Goal: Complete application form

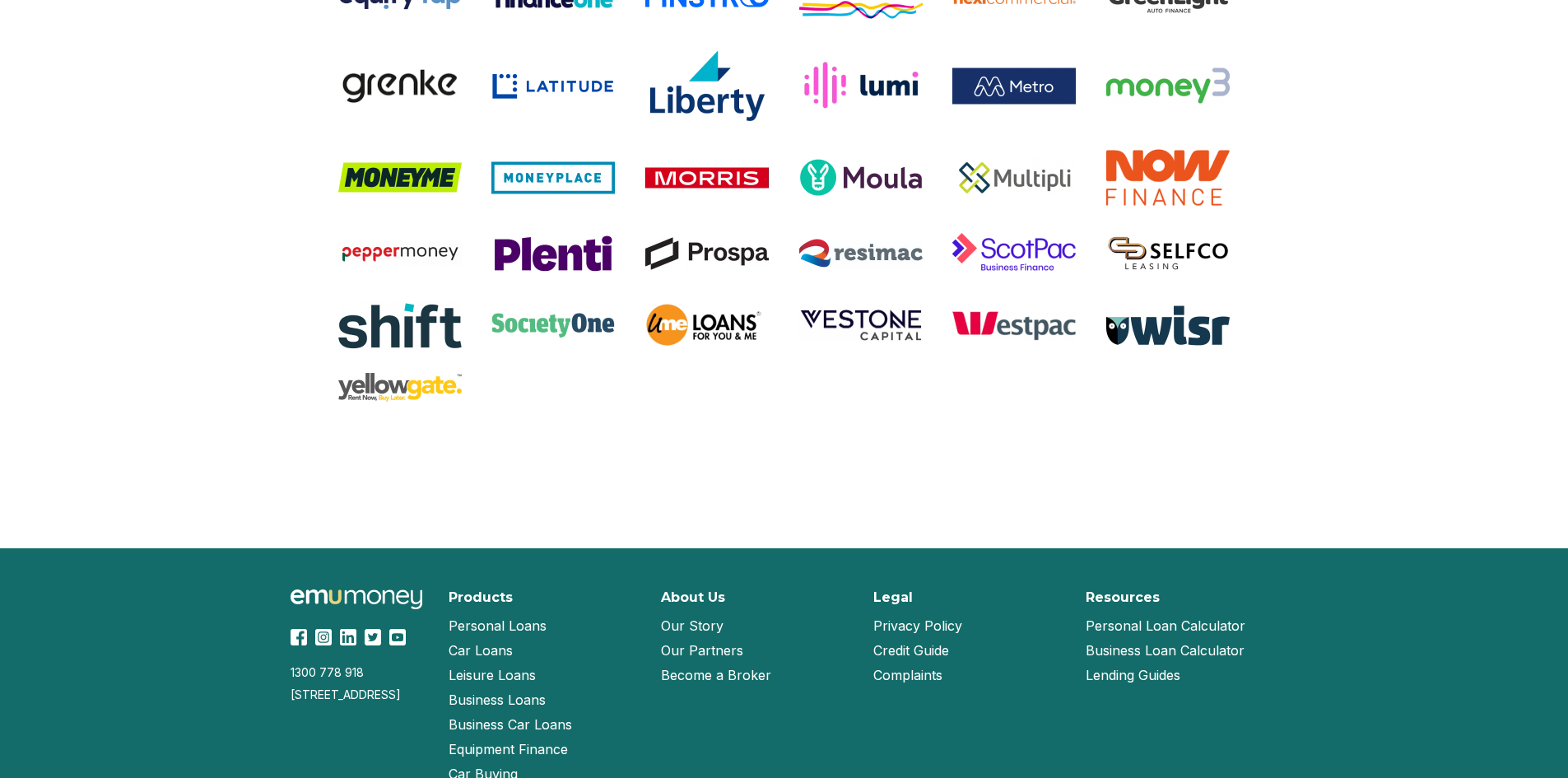
scroll to position [3294, 0]
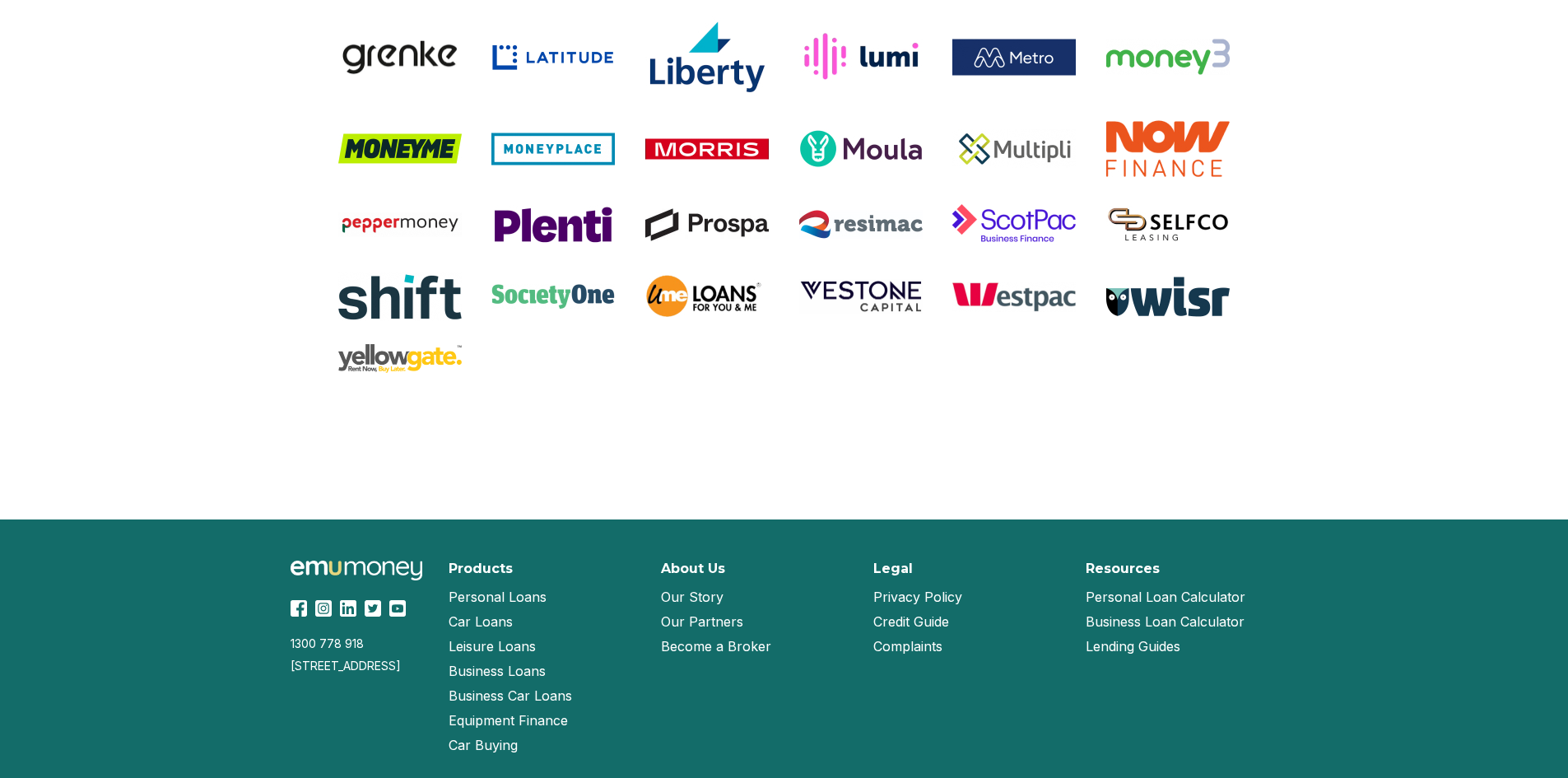
click at [700, 645] on link "Become a Broker" at bounding box center [716, 646] width 110 height 25
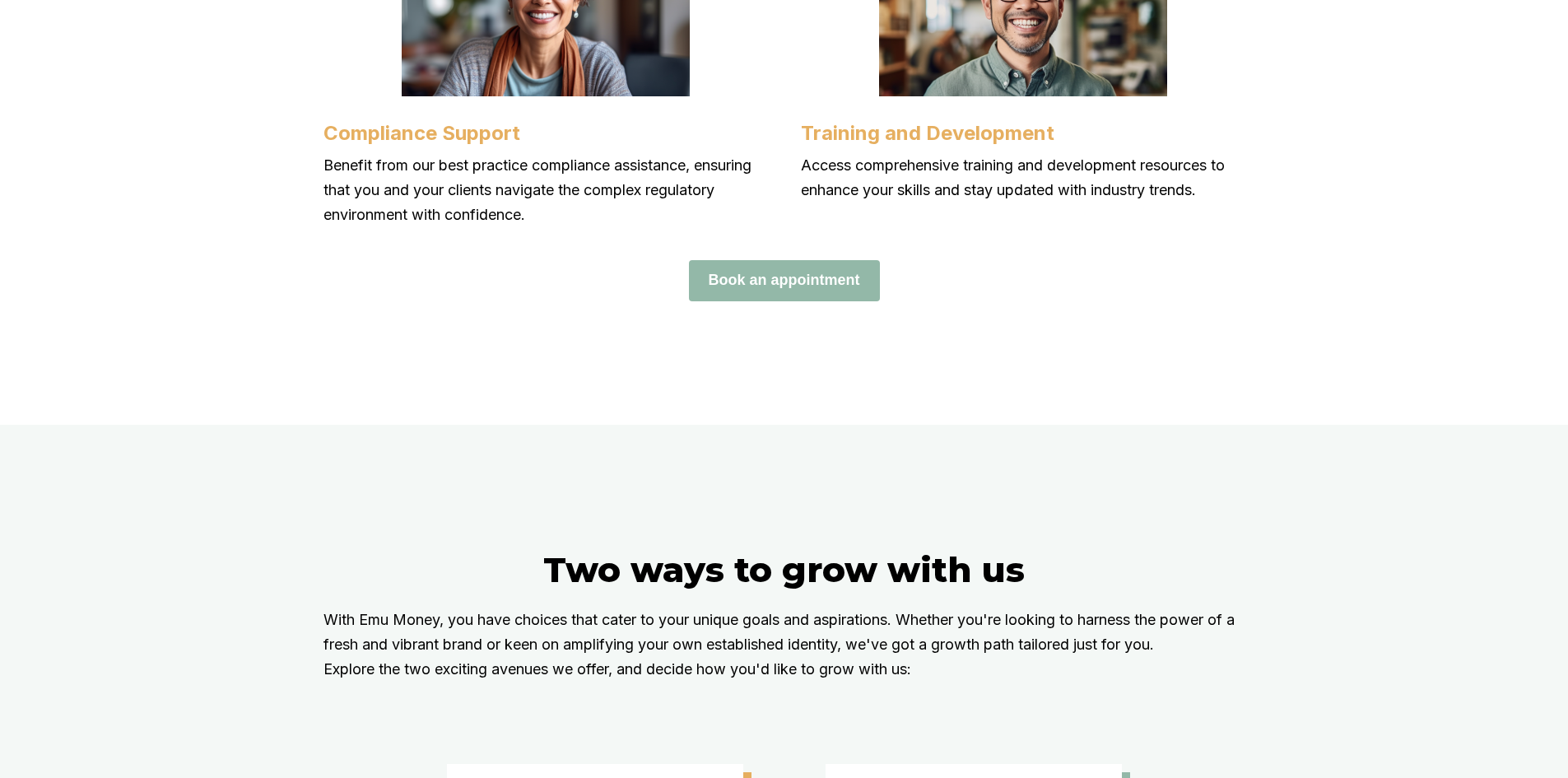
scroll to position [2471, 0]
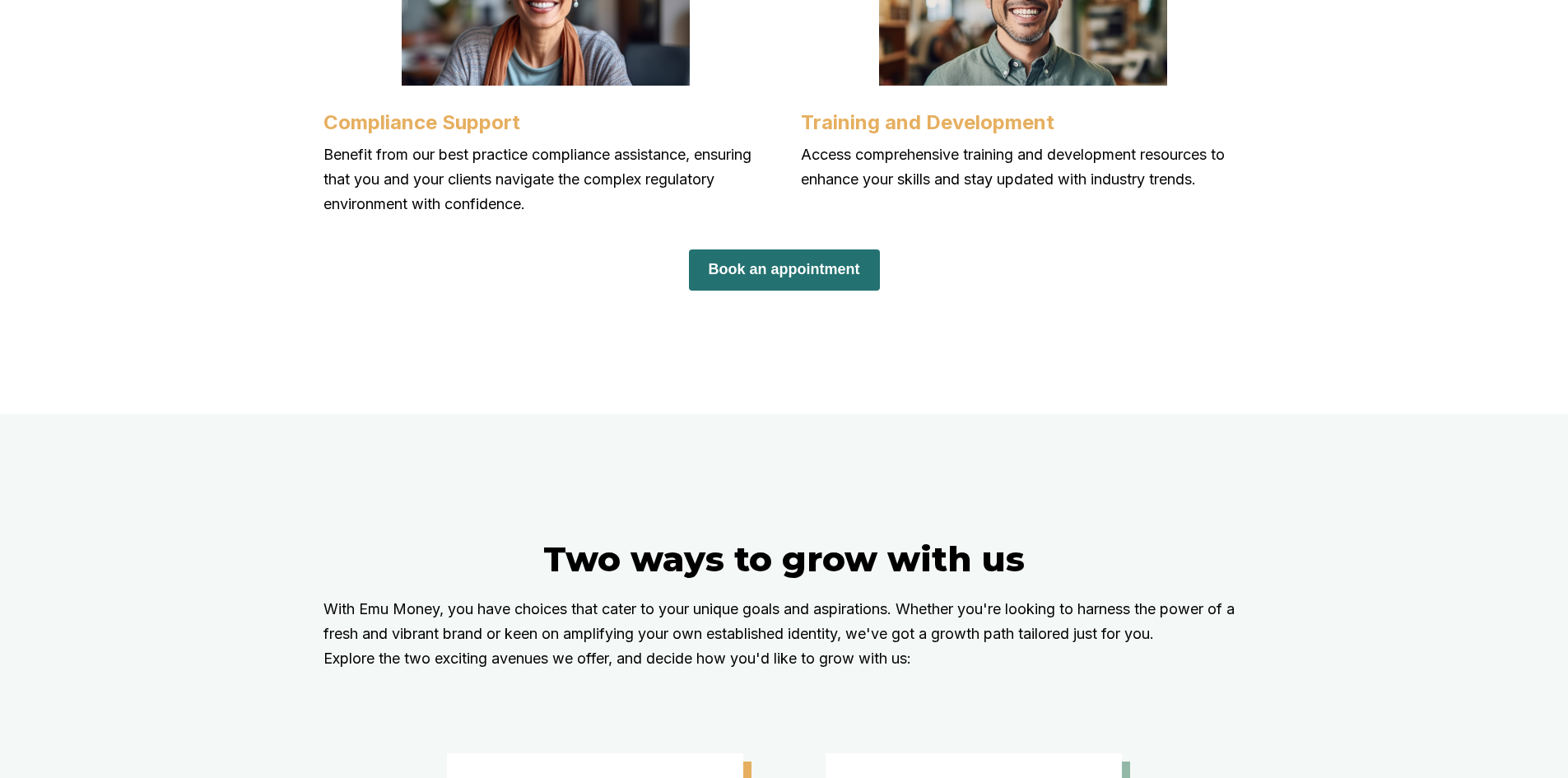
click at [778, 291] on button "Book an appointment" at bounding box center [784, 270] width 191 height 41
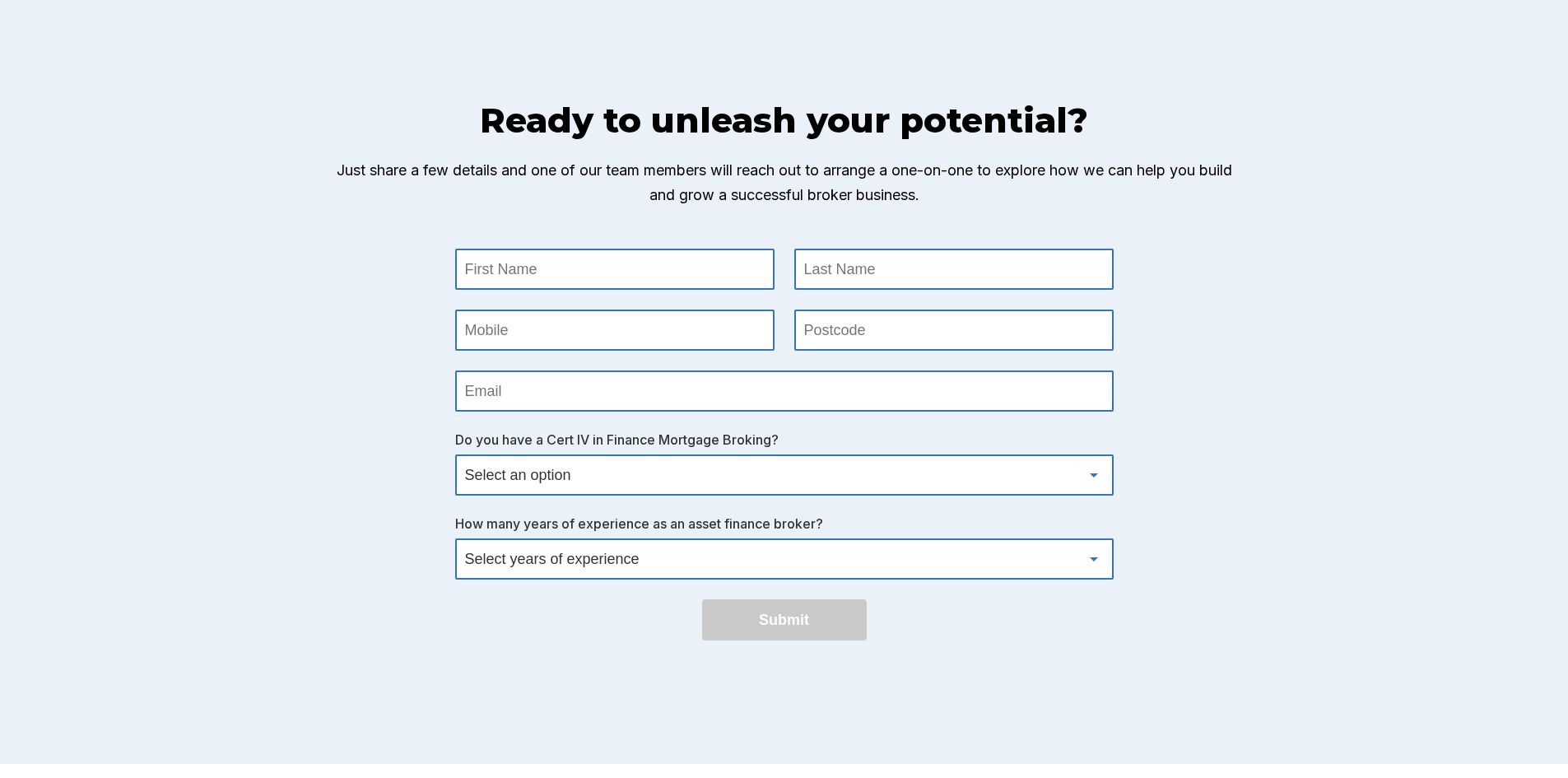
click at [570, 288] on Name at bounding box center [615, 269] width 316 height 38
type Name "Vinay"
type Name "Viroja"
type input "0430 099 178"
type input "3029"
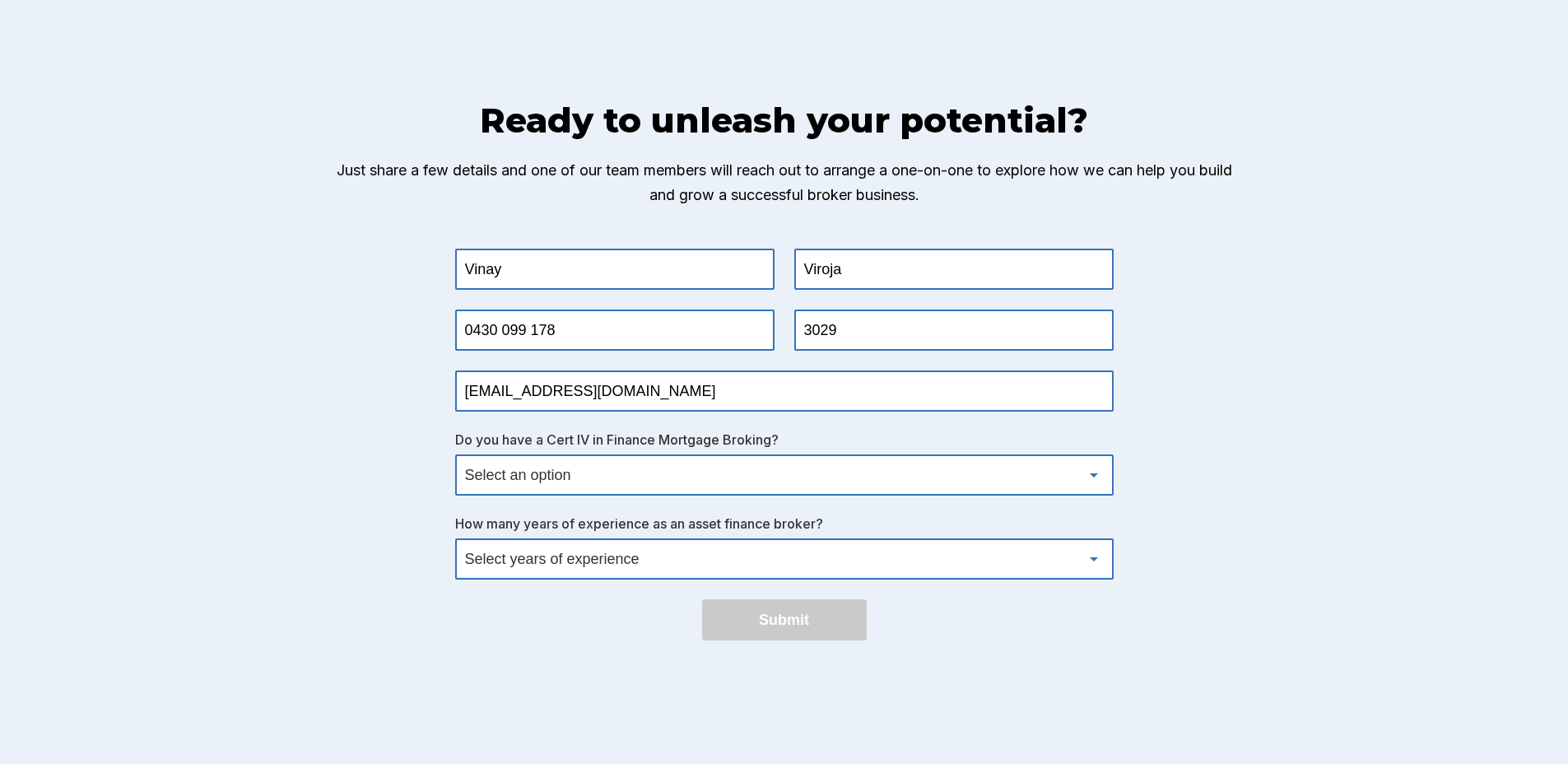
type input "[EMAIL_ADDRESS][DOMAIN_NAME]"
click at [779, 493] on select "Select an option Yes No" at bounding box center [784, 475] width 655 height 38
select select "Yes"
click at [463, 481] on select "Select an option Yes No" at bounding box center [784, 475] width 655 height 38
click at [730, 578] on select "Select years of experience 0 1 2 3 4 5 6 7 8 9 10+" at bounding box center [784, 559] width 655 height 38
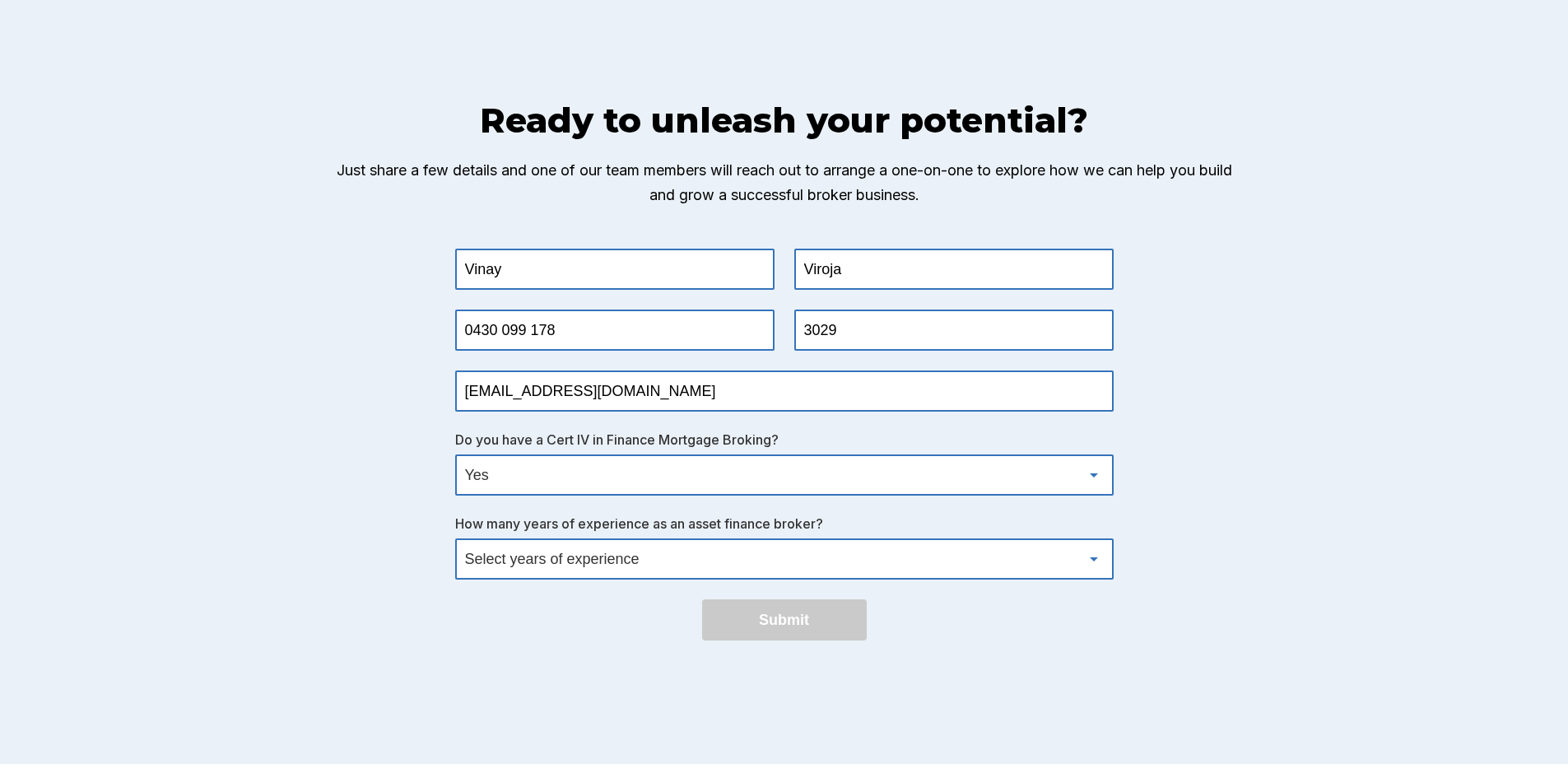
select select "1"
click at [463, 565] on select "Select years of experience 0 1 2 3 4 5 6 7 8 9 10+" at bounding box center [784, 559] width 655 height 38
click at [779, 641] on button "Submit" at bounding box center [784, 620] width 165 height 41
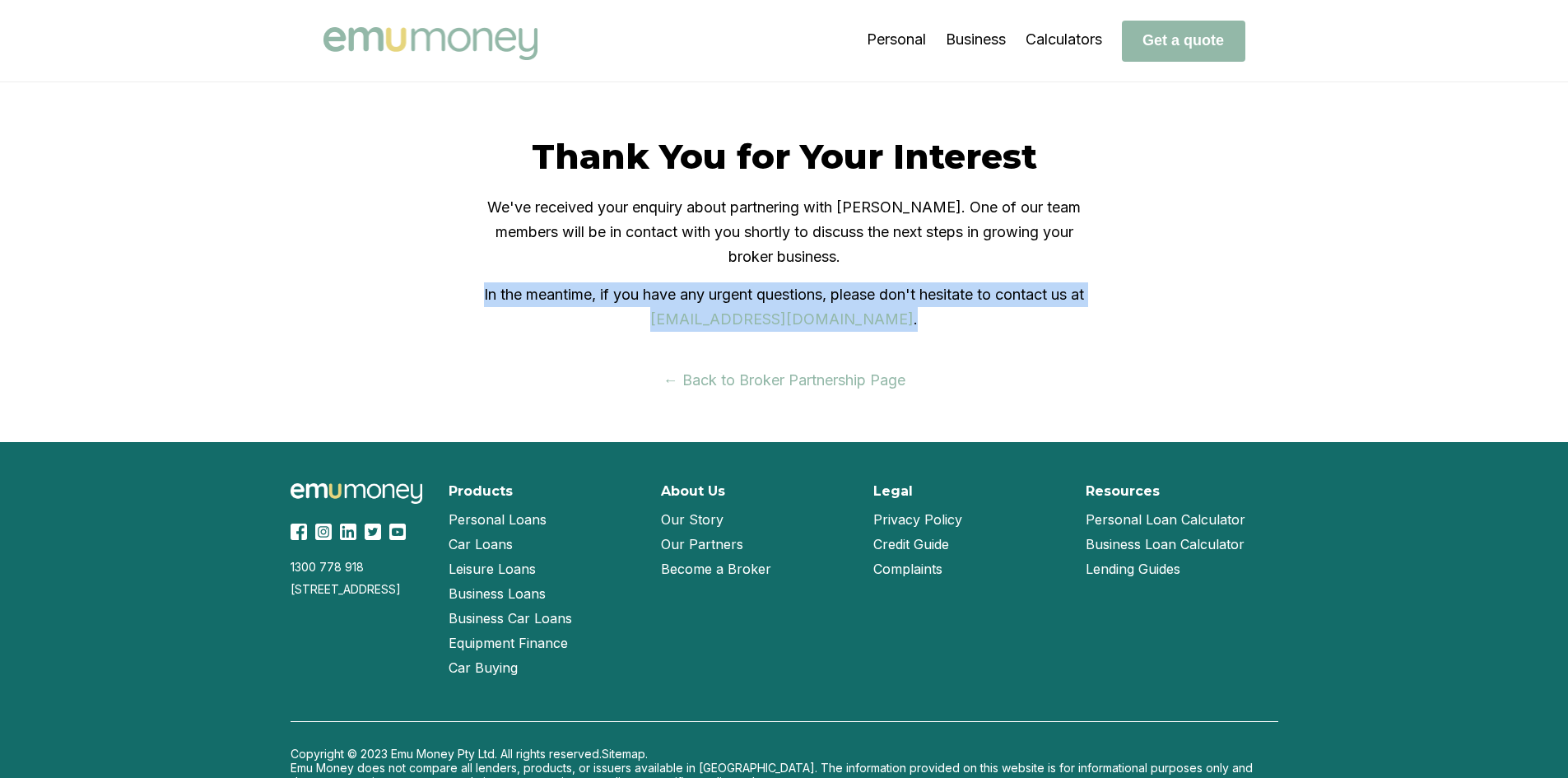
drag, startPoint x: 489, startPoint y: 295, endPoint x: 1010, endPoint y: 322, distance: 521.7
click at [1010, 322] on p "In the meantime, if you have any urgent questions, please don't hesitate to con…" at bounding box center [784, 307] width 606 height 50
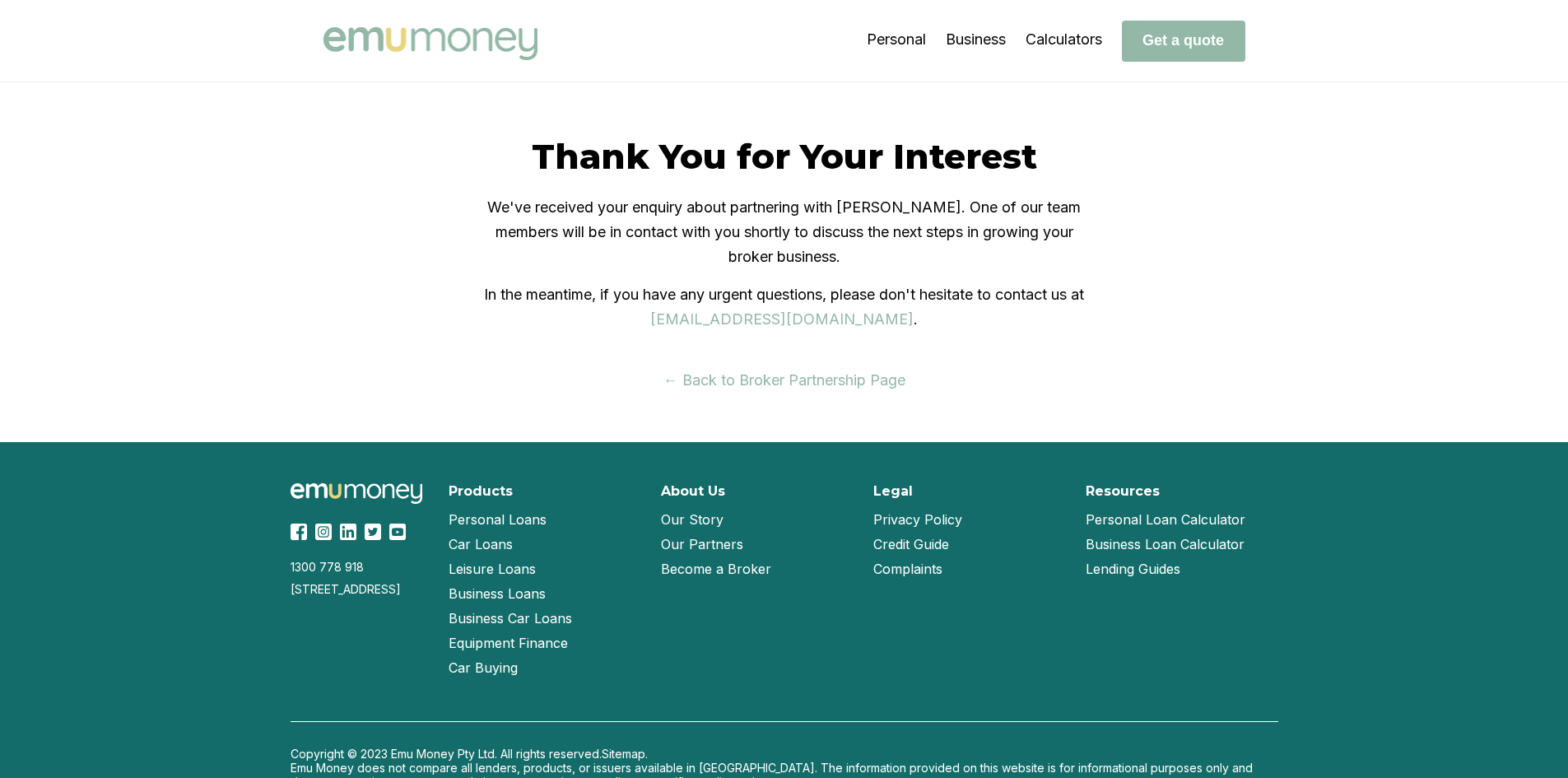
click at [1163, 348] on body "Personal Business Calculators Get a quote Thank You for Your Interest We've rec…" at bounding box center [784, 428] width 1568 height 857
click at [1229, 364] on body "Personal Business Calculators Get a quote Thank You for Your Interest We've rec…" at bounding box center [784, 428] width 1568 height 857
click at [789, 385] on link "← Back to Broker Partnership Page" at bounding box center [784, 381] width 242 height 18
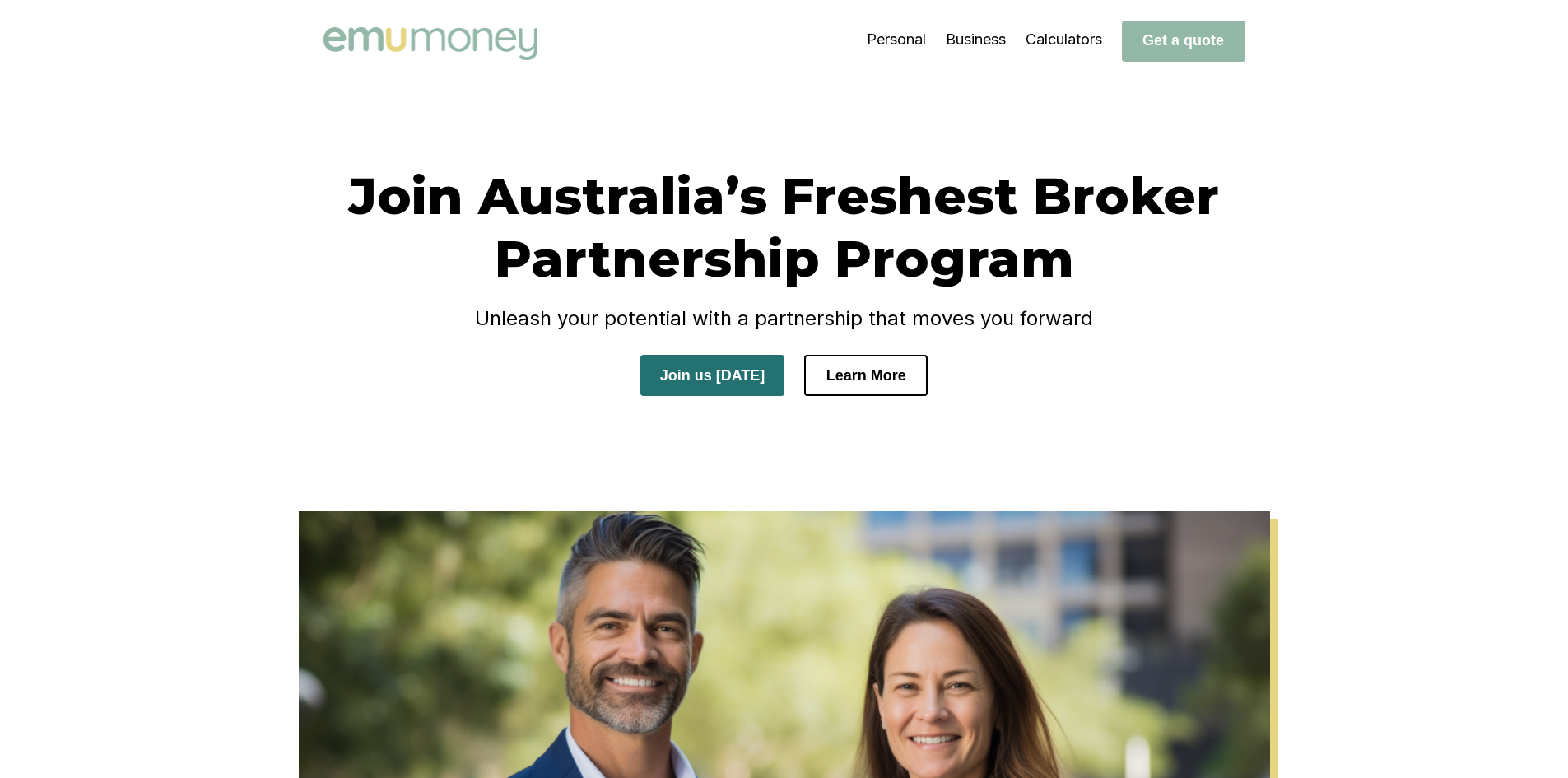
click at [747, 380] on button "Join us [DATE]" at bounding box center [712, 376] width 145 height 41
click at [876, 385] on button "Learn More" at bounding box center [866, 376] width 123 height 41
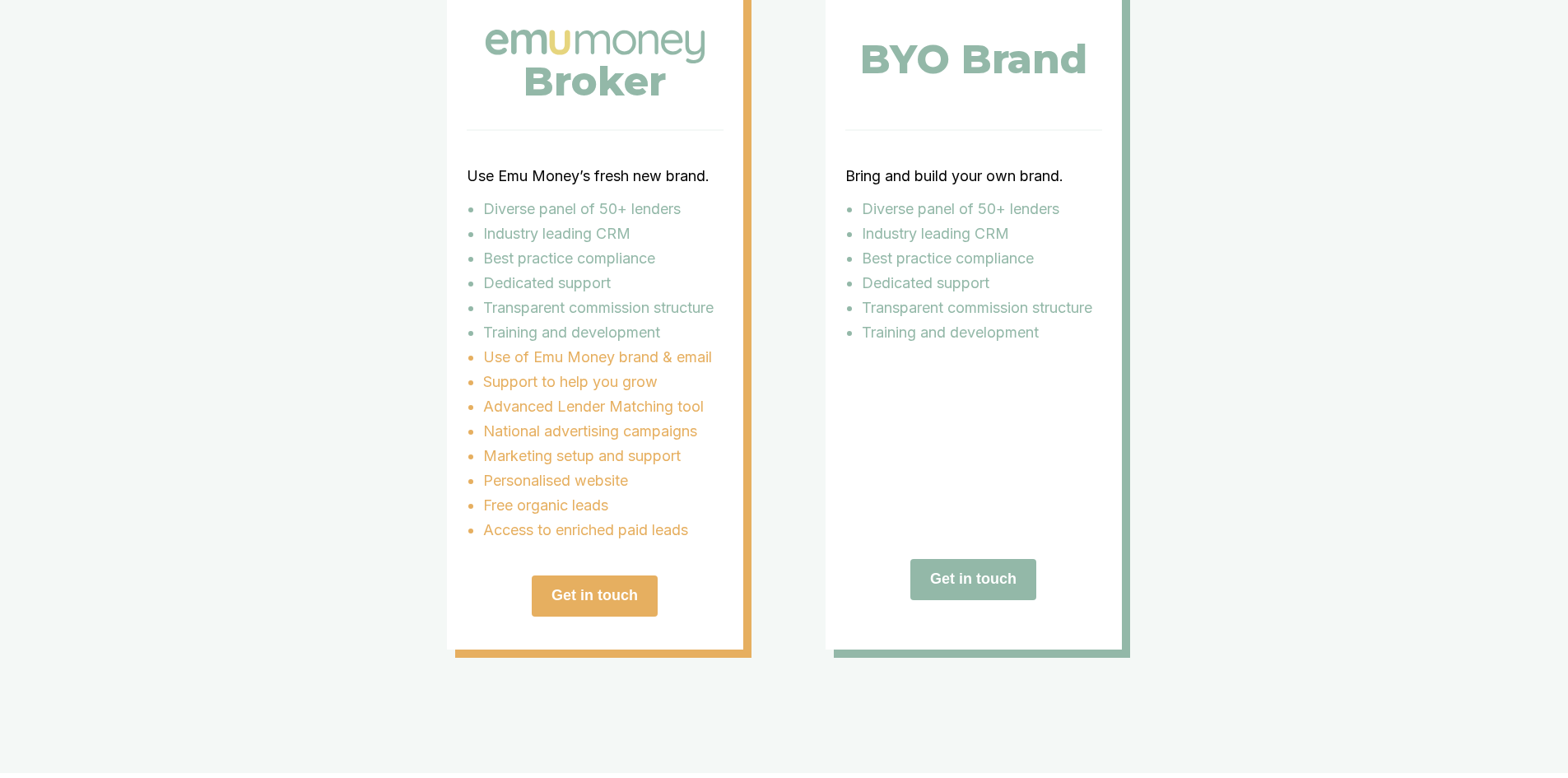
scroll to position [3263, 0]
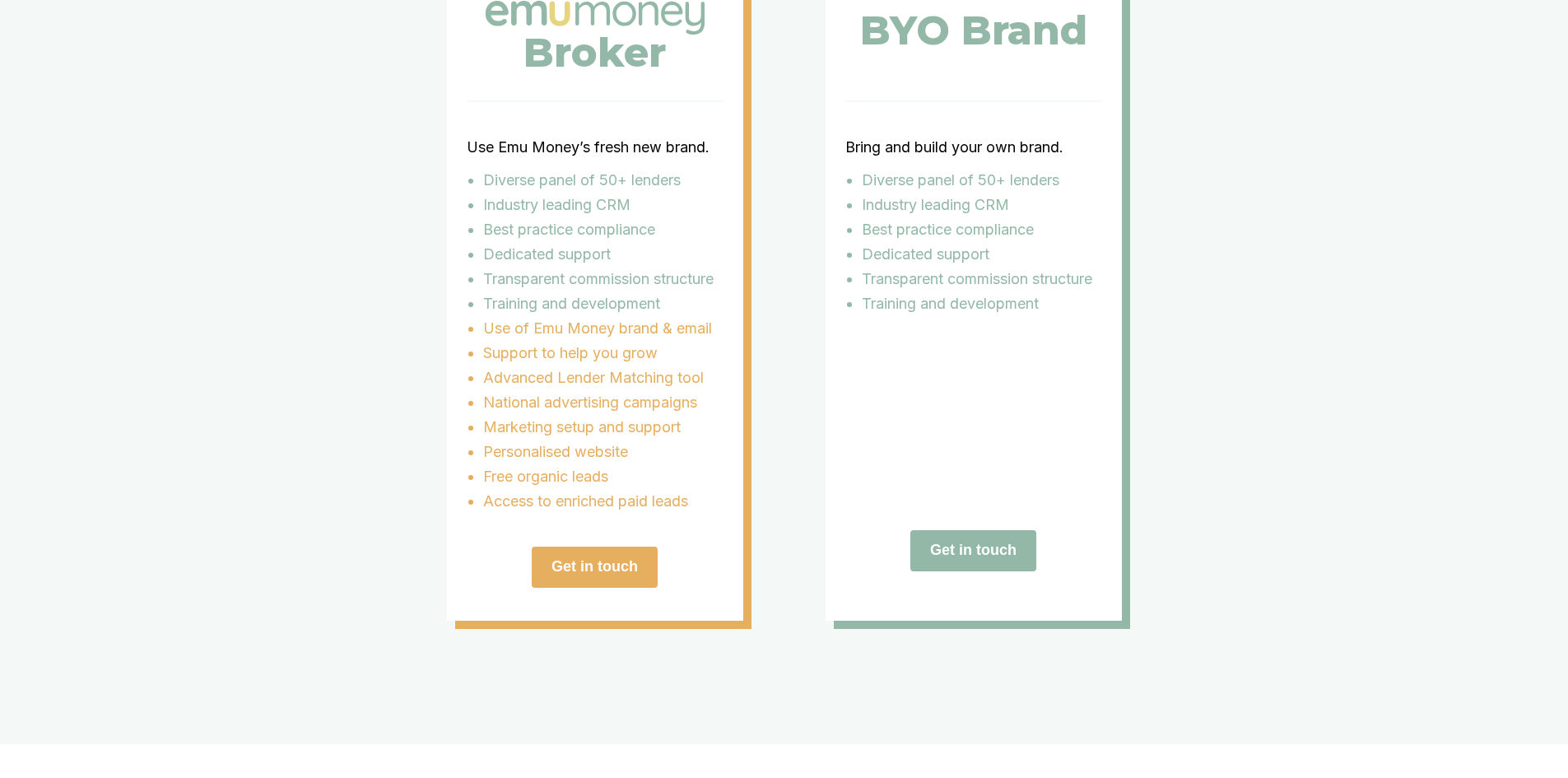
click at [595, 588] on button "Get in touch" at bounding box center [595, 568] width 126 height 41
